Goal: Check status: Check status

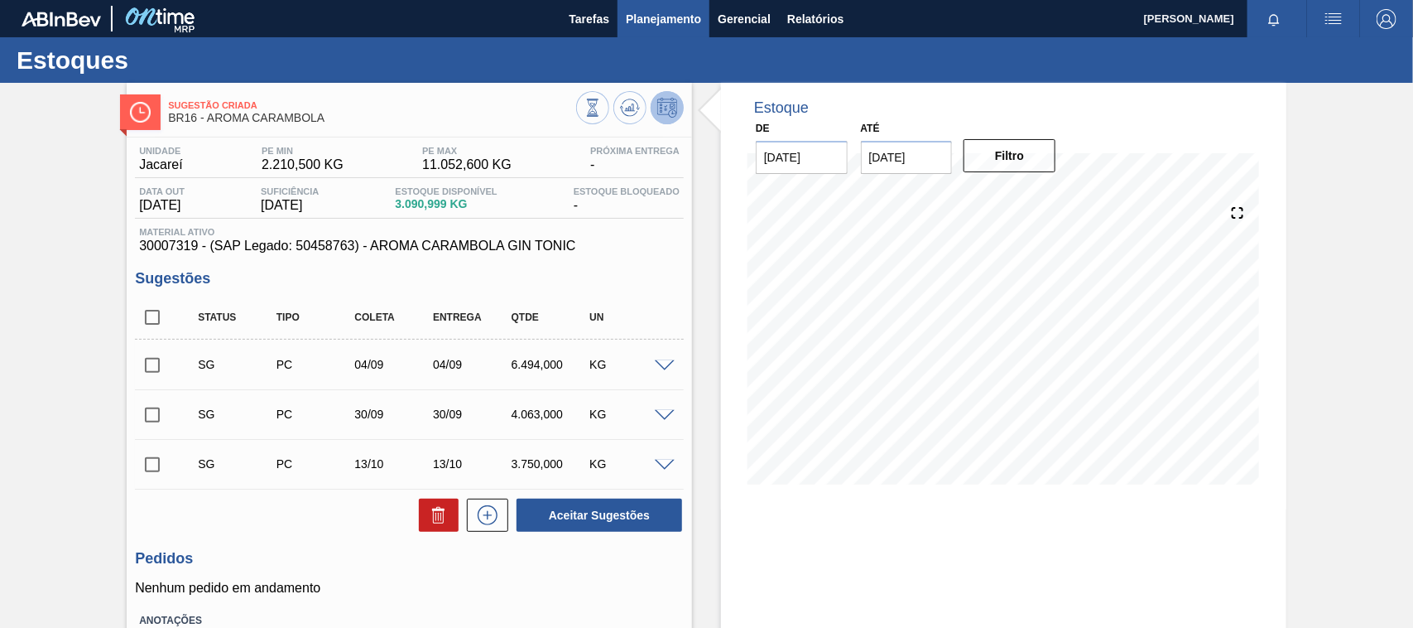
click at [673, 27] on span "Planejamento" at bounding box center [663, 19] width 75 height 20
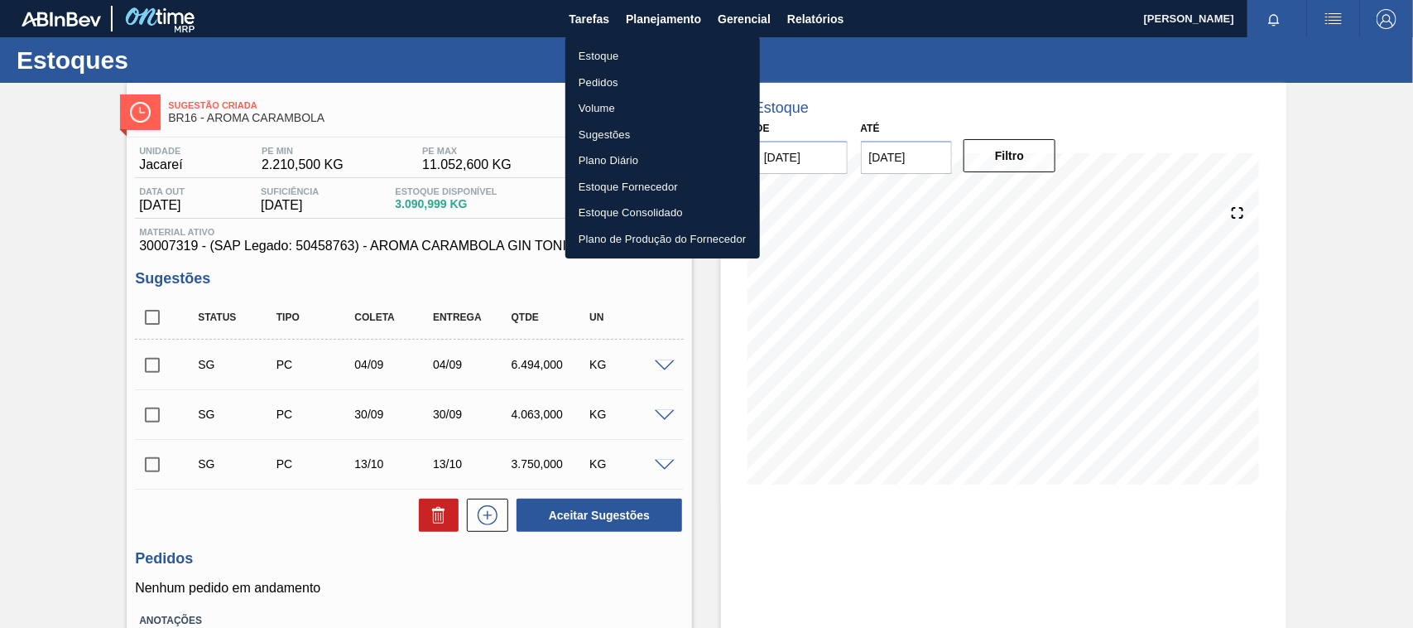
click at [605, 63] on li "Estoque" at bounding box center [662, 56] width 195 height 26
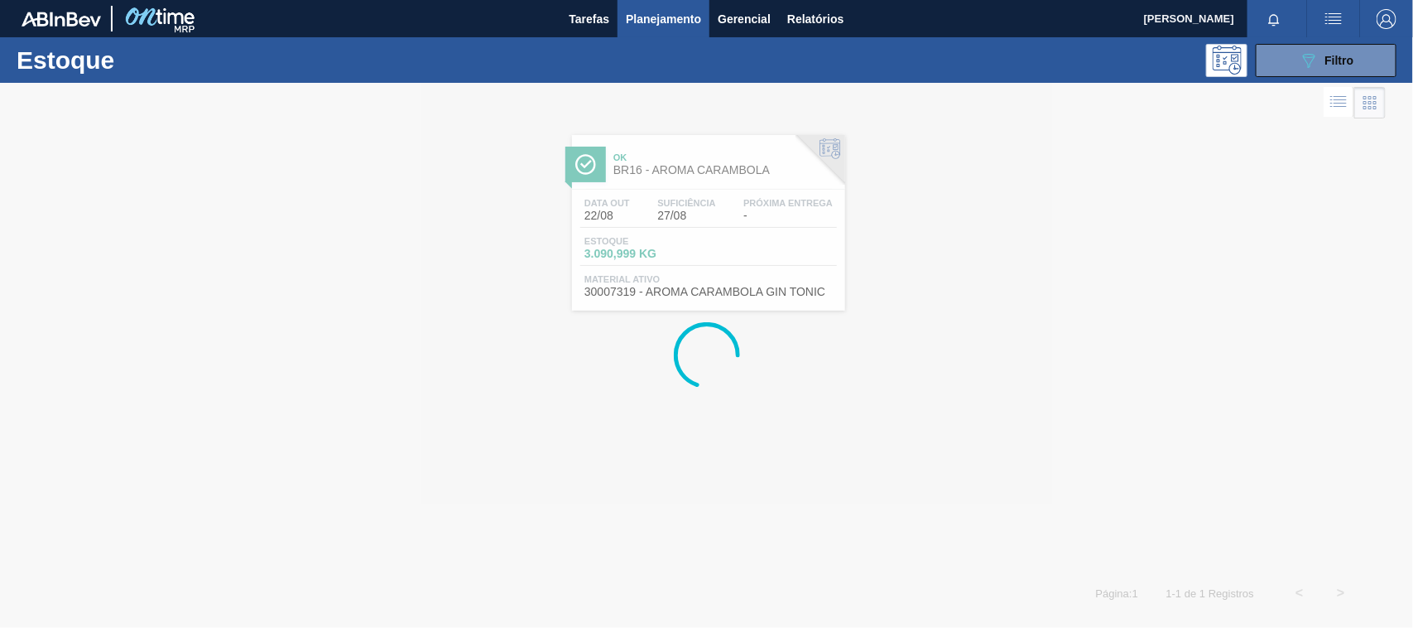
drag, startPoint x: 1337, startPoint y: 68, endPoint x: 1287, endPoint y: 219, distance: 159.4
click at [1333, 69] on div "089F7B8B-B2A5-4AFE-B5C0-19BA573D28AC Filtro" at bounding box center [1326, 61] width 55 height 20
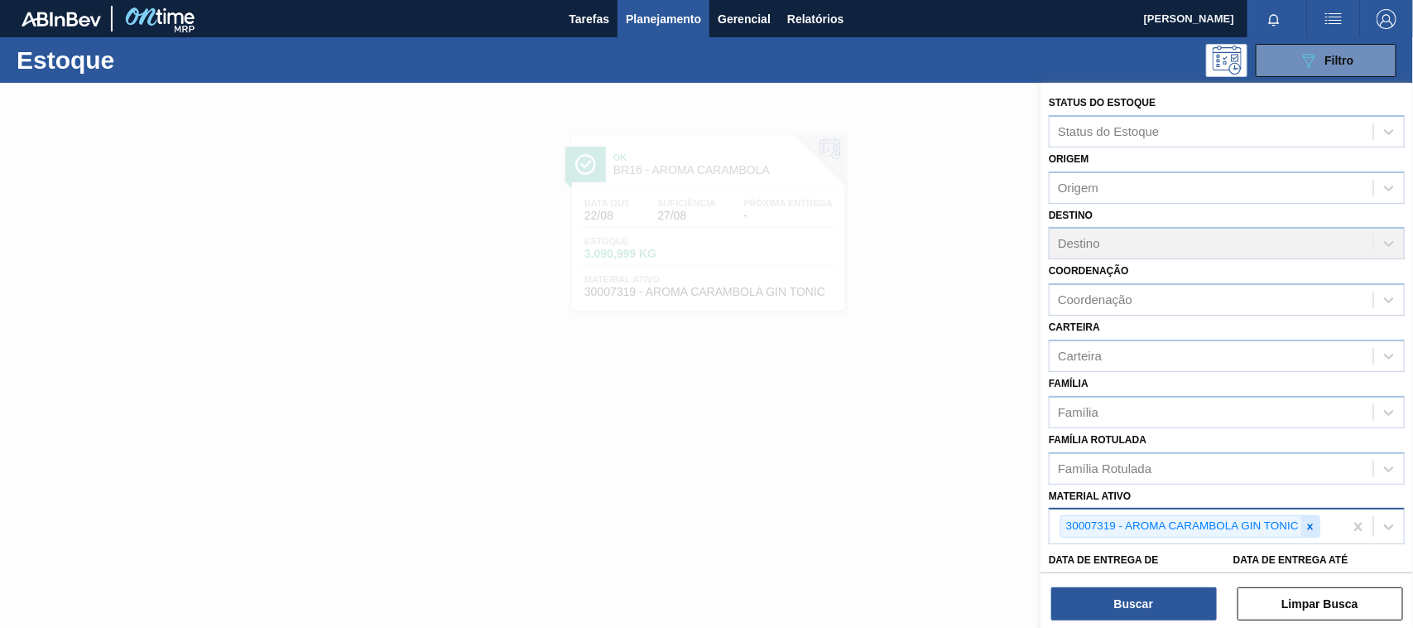
click at [1315, 522] on icon at bounding box center [1311, 527] width 12 height 12
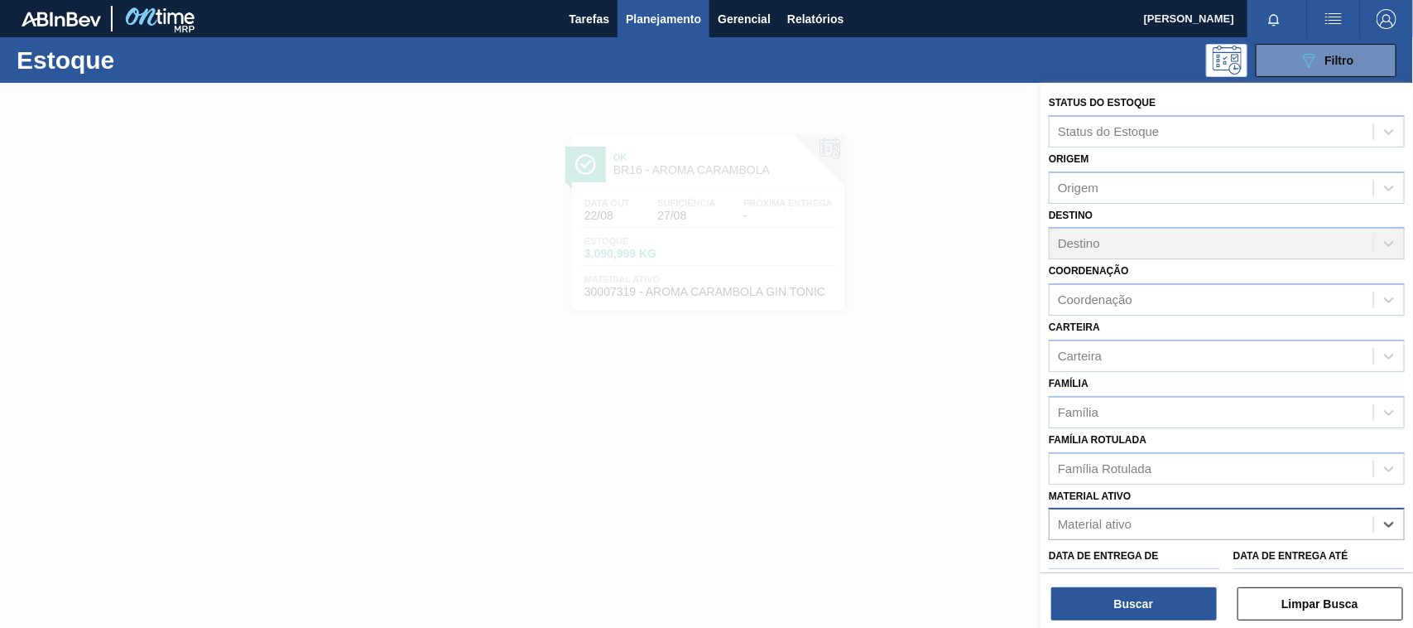
paste ativo "30034110"
type ativo "30034110"
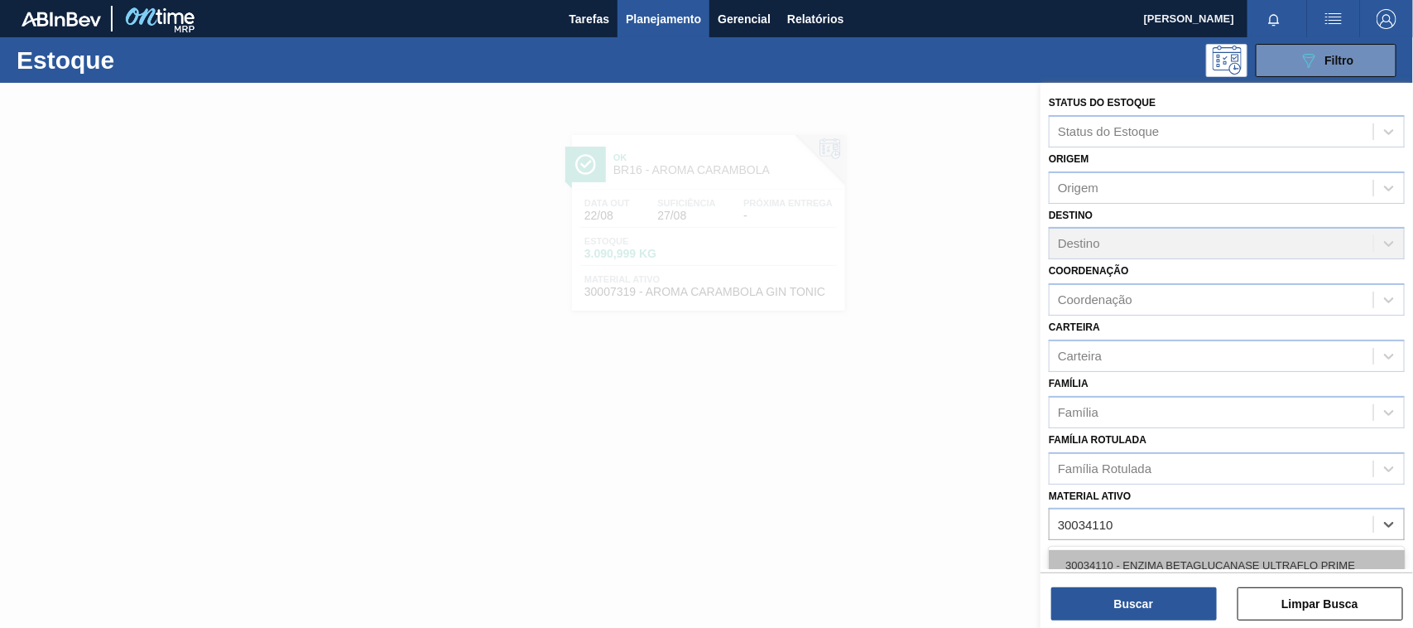
click at [1191, 556] on div "30034110 - ENZIMA BETAGLUCANASE ULTRAFLO PRIME" at bounding box center [1227, 565] width 356 height 31
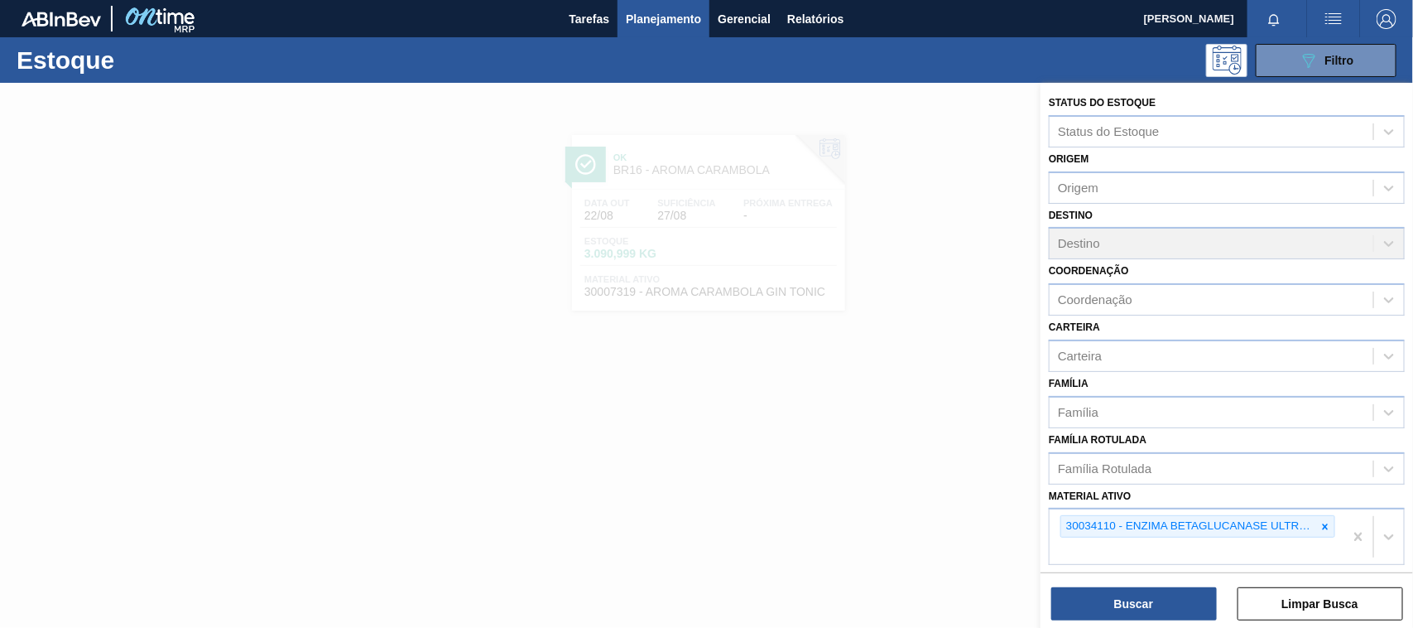
click at [1149, 622] on div "Status do Estoque Status do Estoque Origem Origem Destino Destino Coordenação C…" at bounding box center [1227, 357] width 373 height 548
click at [1152, 613] on button "Buscar" at bounding box center [1134, 603] width 166 height 33
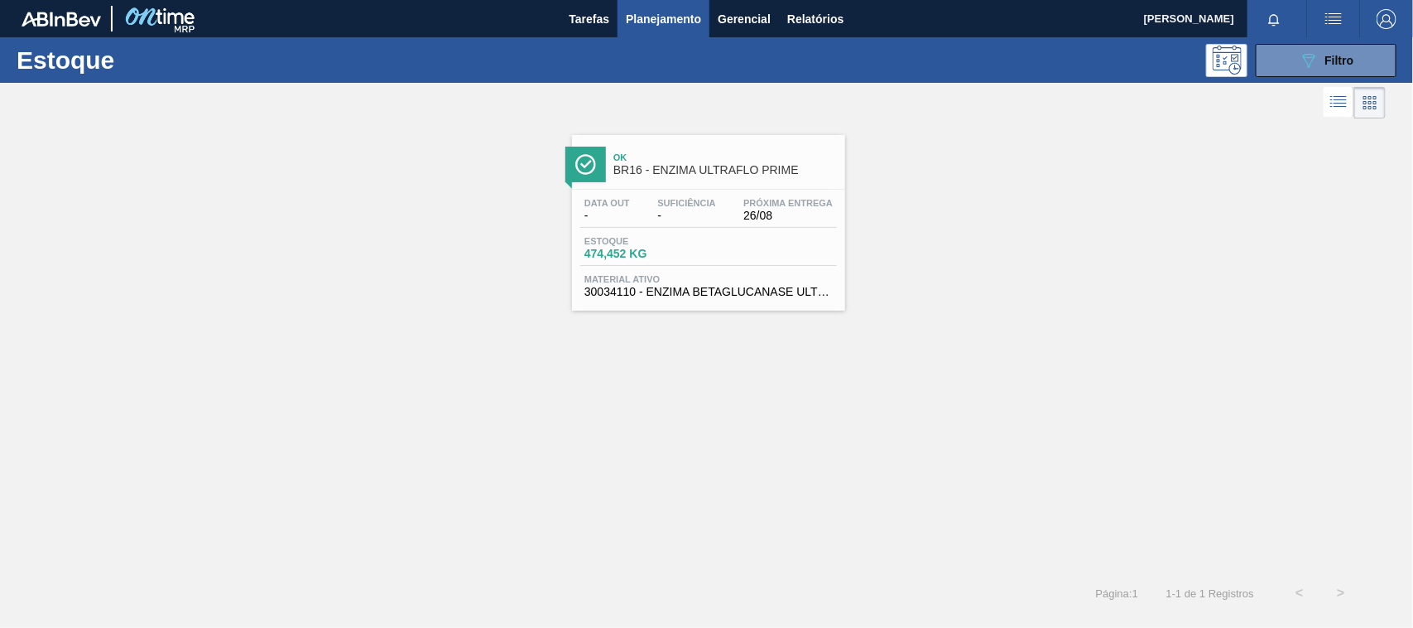
click at [659, 245] on span "Estoque" at bounding box center [643, 241] width 116 height 10
